Goal: Transaction & Acquisition: Purchase product/service

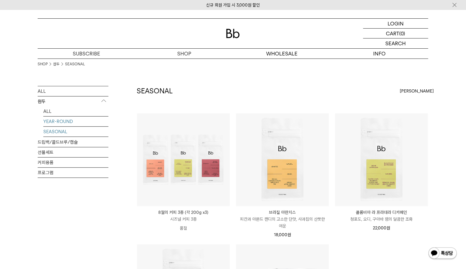
click at [58, 123] on link "YEAR-ROUND" at bounding box center [75, 122] width 65 height 10
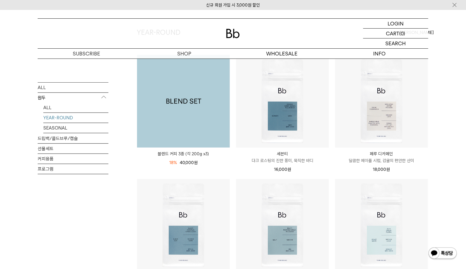
scroll to position [63, 0]
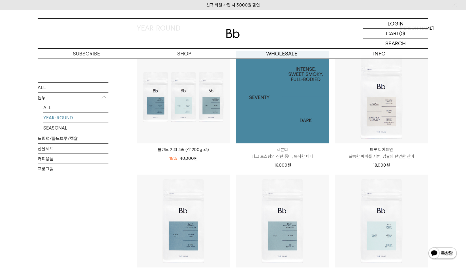
click at [274, 111] on img at bounding box center [282, 97] width 93 height 93
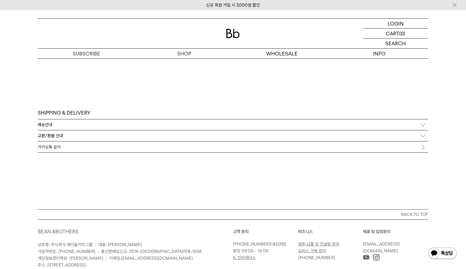
scroll to position [1352, 0]
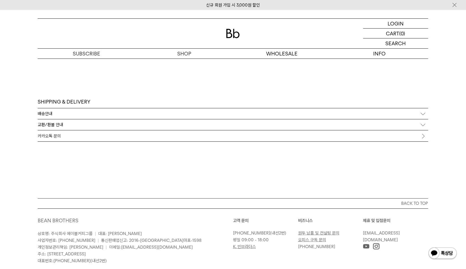
click at [115, 116] on div "배송안내" at bounding box center [233, 113] width 391 height 11
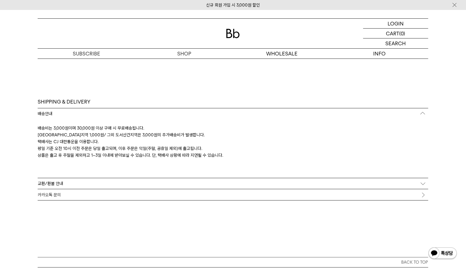
click at [92, 181] on div "교환/환불 안내" at bounding box center [233, 183] width 391 height 11
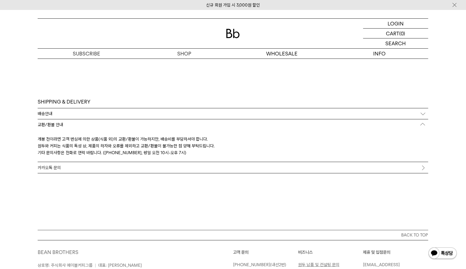
click at [91, 172] on link "카카오톡 문의" at bounding box center [233, 167] width 391 height 11
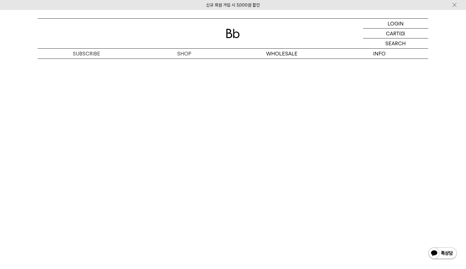
scroll to position [975, 0]
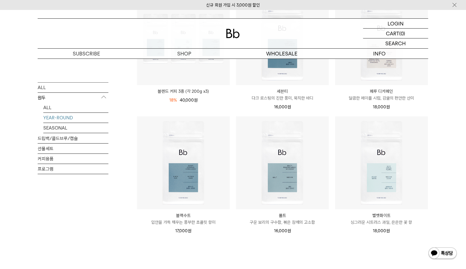
scroll to position [126, 0]
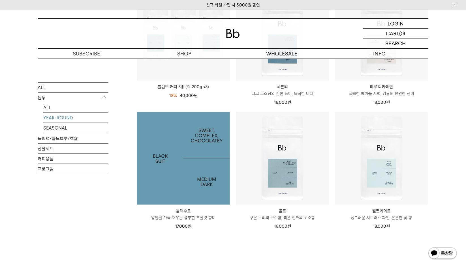
click at [146, 136] on img at bounding box center [183, 158] width 93 height 93
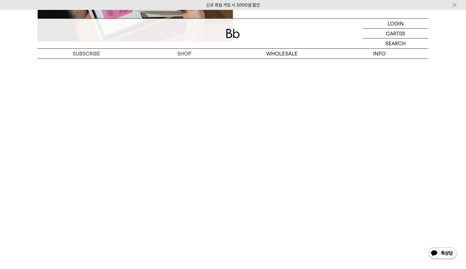
scroll to position [1164, 0]
